Goal: Navigation & Orientation: Find specific page/section

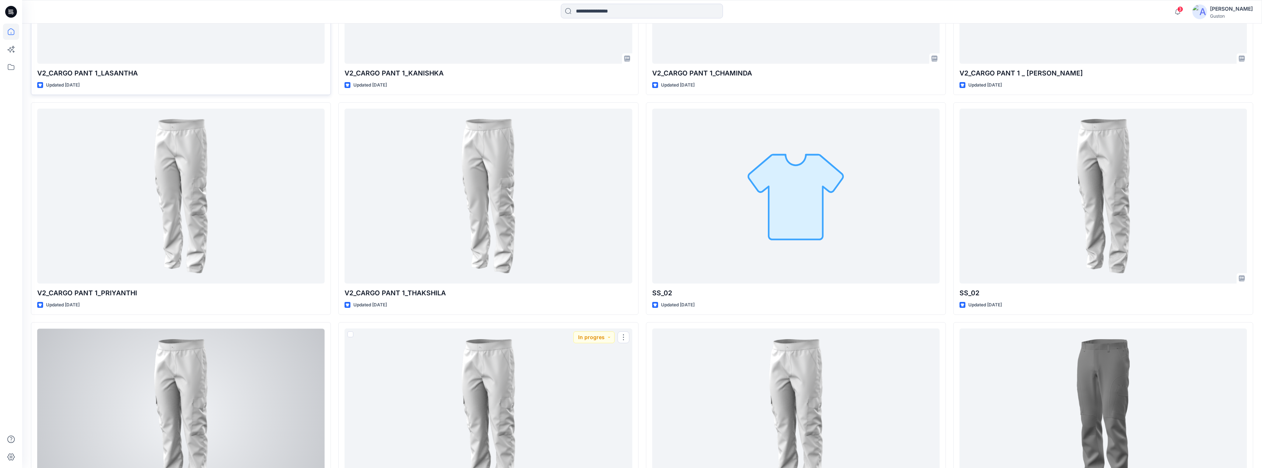
scroll to position [479, 0]
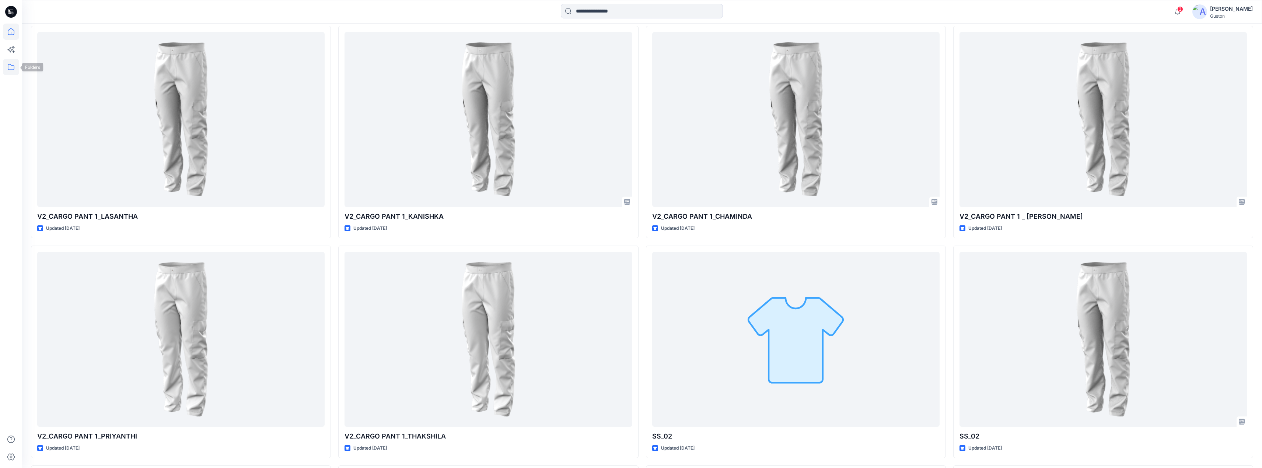
click at [4, 70] on icon at bounding box center [11, 67] width 16 height 16
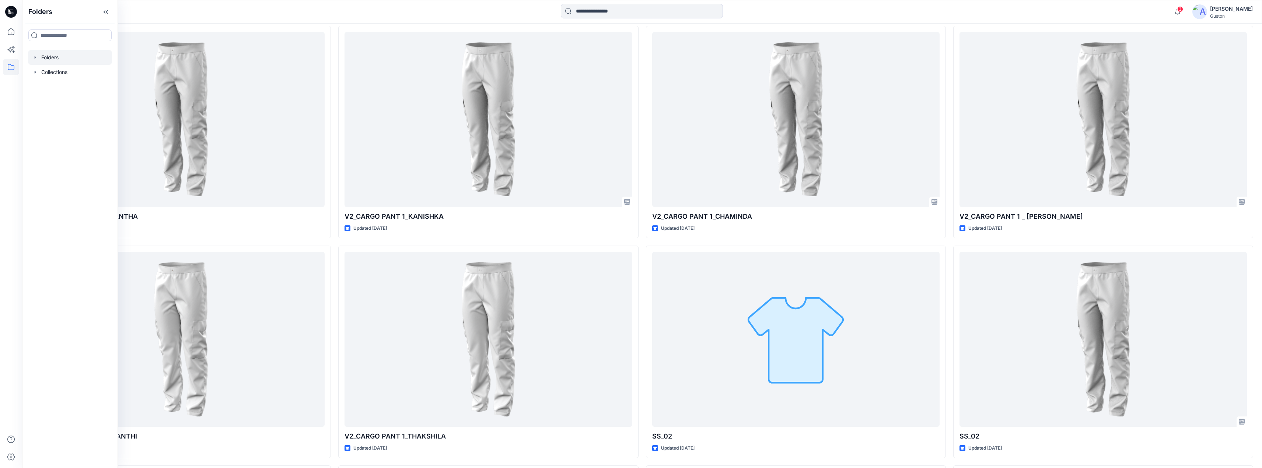
click at [32, 57] on div at bounding box center [70, 57] width 84 height 15
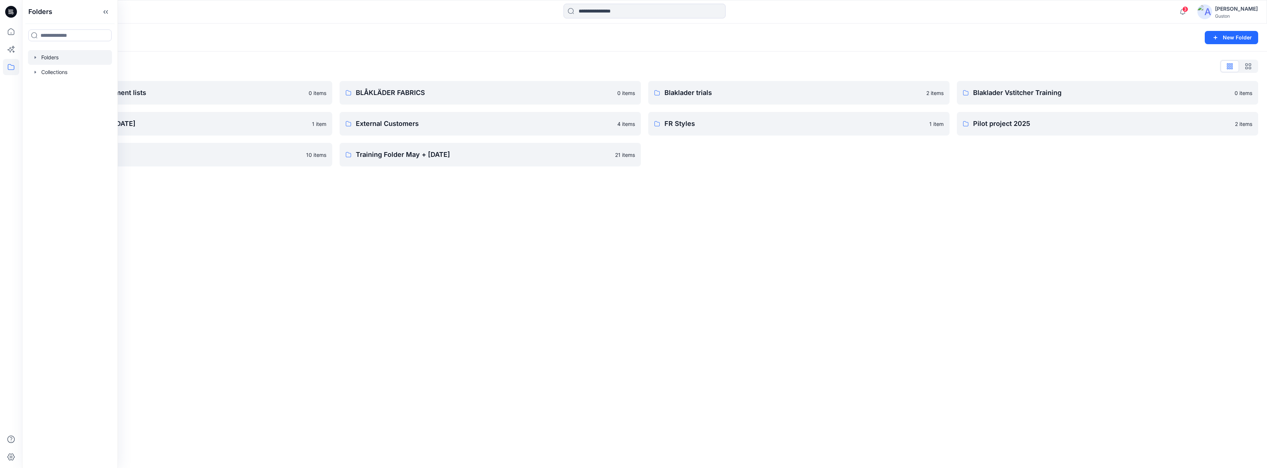
click at [388, 218] on div "Folders New Folder Folders List Avatars and measurement lists 0 items Developme…" at bounding box center [644, 246] width 1245 height 445
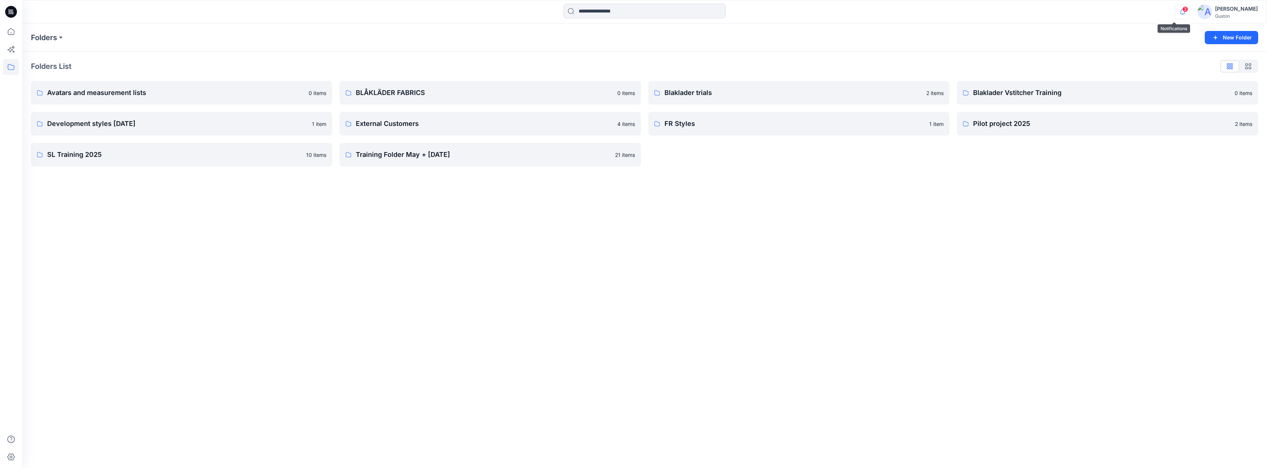
click at [1176, 12] on icon "button" at bounding box center [1183, 11] width 14 height 15
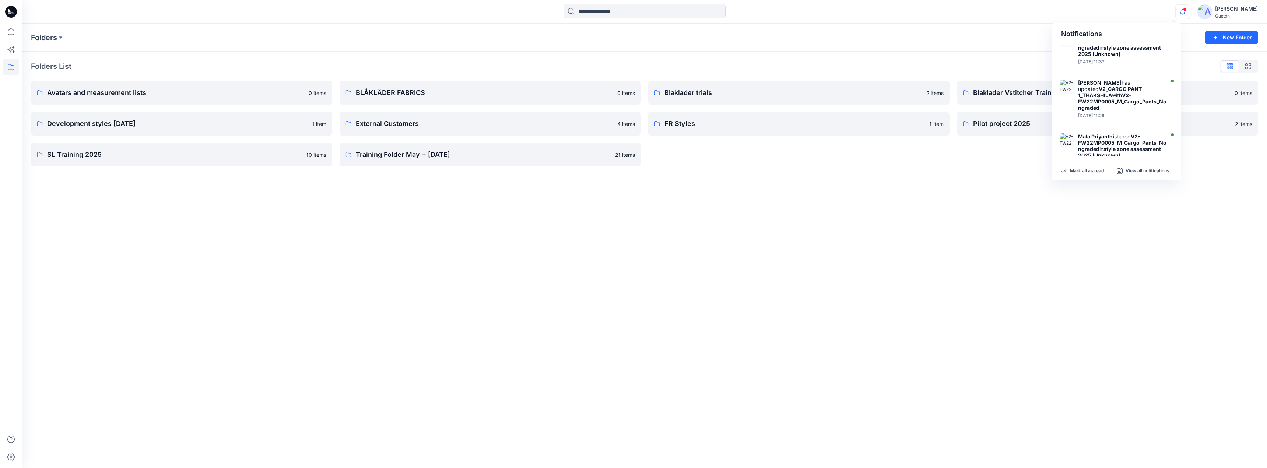
scroll to position [352, 0]
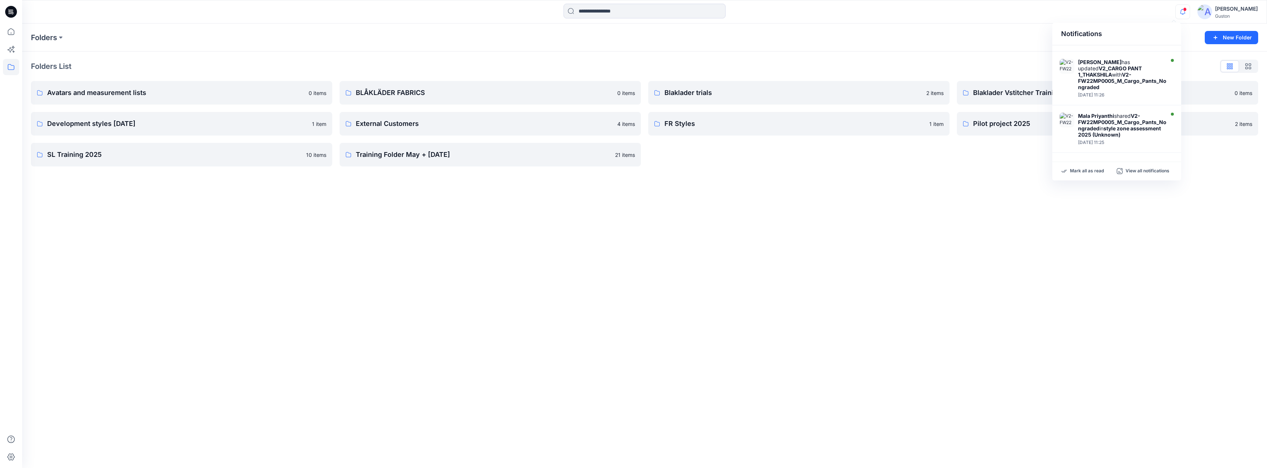
click at [961, 224] on div "Folders New Folder Folders List Avatars and measurement lists 0 items Developme…" at bounding box center [644, 246] width 1245 height 445
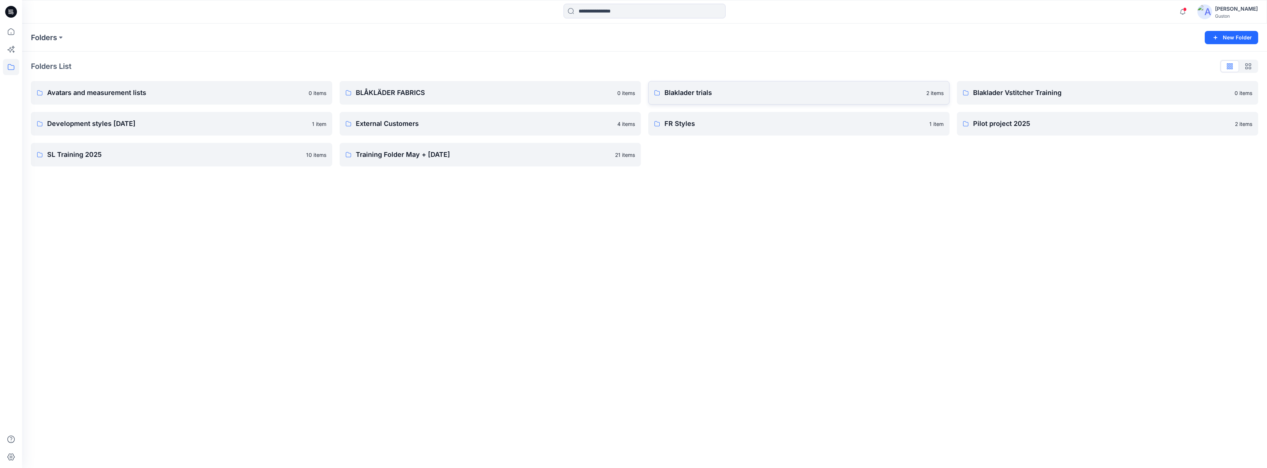
click at [805, 99] on link "Blaklader trials 2 items" at bounding box center [798, 93] width 301 height 24
click at [1062, 93] on p "Blaklader Vstitcher Training" at bounding box center [1101, 93] width 257 height 10
click at [10, 64] on icon at bounding box center [11, 67] width 16 height 16
click at [35, 59] on icon "button" at bounding box center [35, 58] width 6 height 6
click at [79, 131] on p "Development styles [DATE]" at bounding box center [82, 131] width 67 height 9
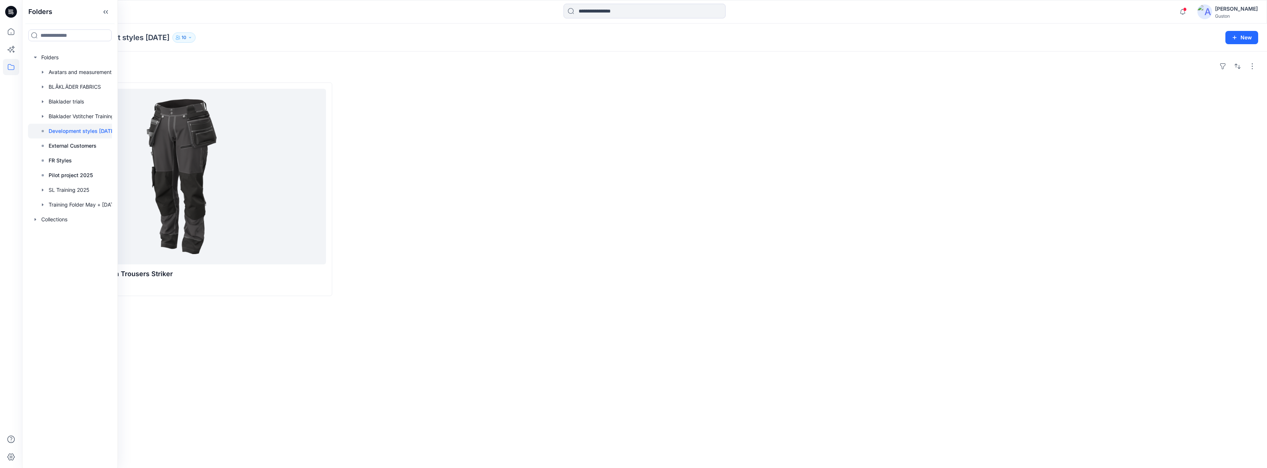
click at [593, 341] on div "Styles 1979_A-02395_Craftsman Trousers Striker Updated [DATE]" at bounding box center [644, 260] width 1245 height 417
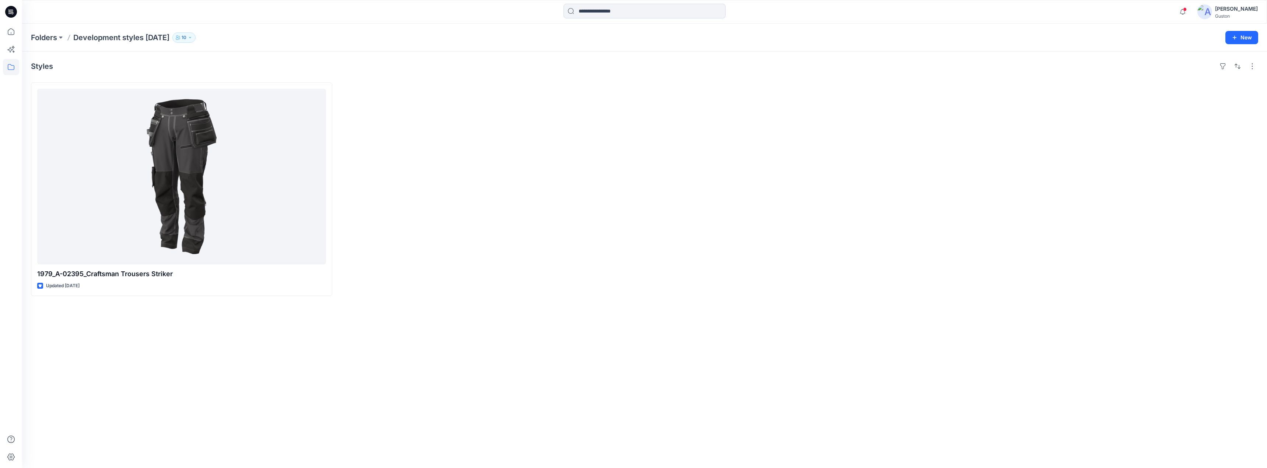
click at [528, 274] on div at bounding box center [490, 190] width 301 height 214
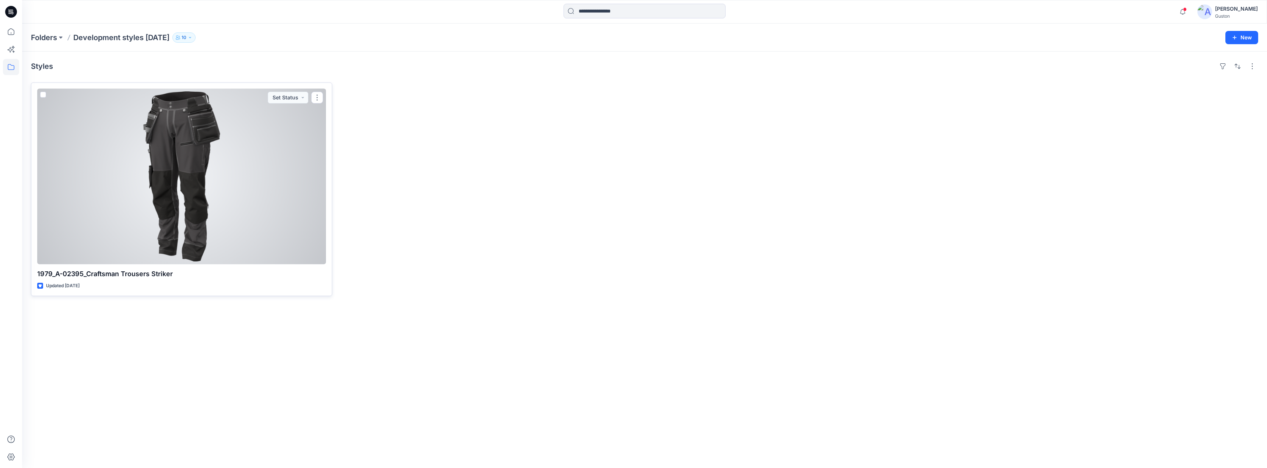
click at [273, 203] on div at bounding box center [181, 177] width 289 height 176
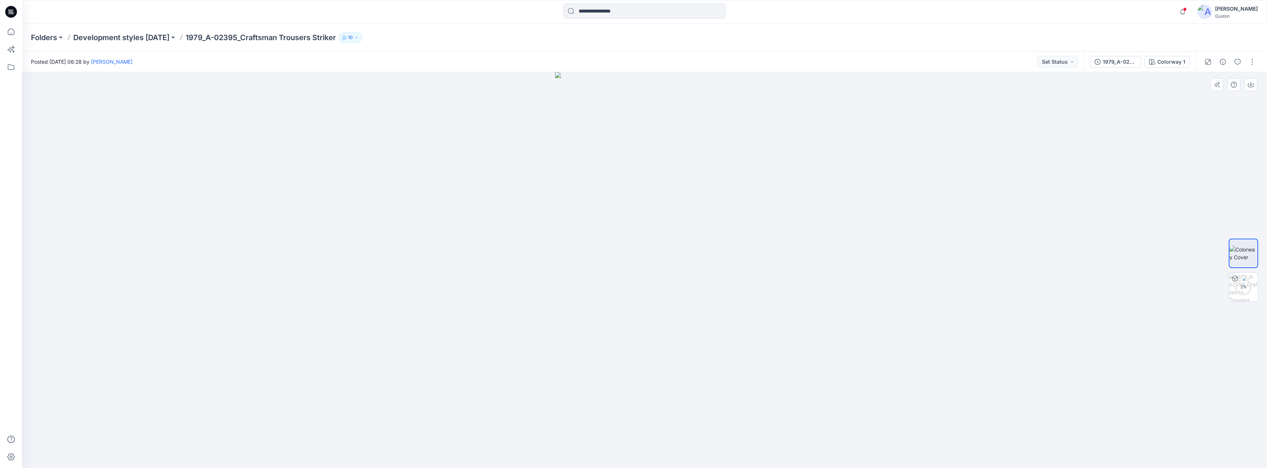
drag, startPoint x: 467, startPoint y: 244, endPoint x: 473, endPoint y: 242, distance: 6.1
click at [470, 243] on div at bounding box center [644, 270] width 1245 height 396
click at [1111, 62] on div "1979_A-02395_Craftsman Trousers Striker" at bounding box center [1120, 62] width 34 height 8
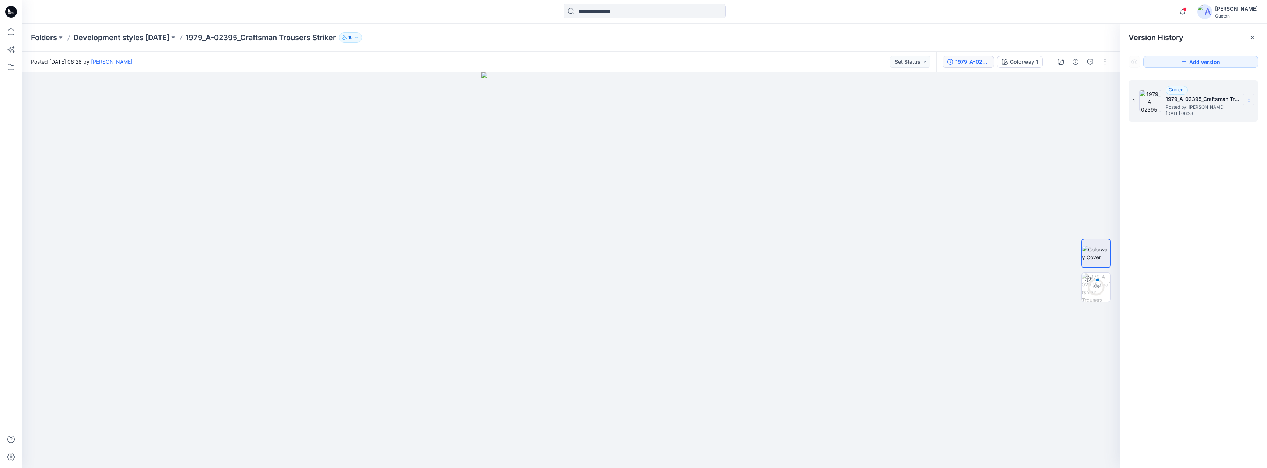
click at [1252, 99] on section at bounding box center [1249, 100] width 12 height 12
click at [1201, 167] on div "1. Current 1979_A-02395_Craftsman Trousers Striker Posted by: [PERSON_NAME] [DA…" at bounding box center [1193, 275] width 147 height 407
